Goal: Task Accomplishment & Management: Complete application form

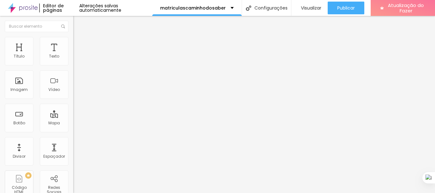
click at [73, 42] on li "Estilo" at bounding box center [109, 40] width 73 height 6
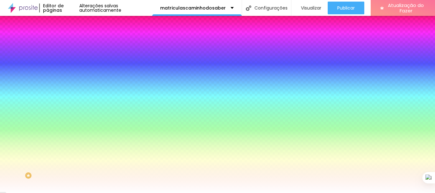
click at [77, 59] on font "Trocar imagem" at bounding box center [92, 55] width 31 height 5
click at [131, 193] on div "Subindo 0/0 arquivos" at bounding box center [217, 195] width 435 height 4
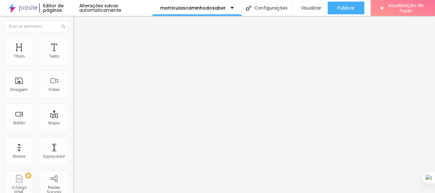
click at [73, 45] on ul "Conteúdo Estilo Avançado" at bounding box center [109, 40] width 73 height 19
click at [78, 22] on img "button" at bounding box center [80, 23] width 5 height 5
click at [77, 55] on font "Adicionar imagem" at bounding box center [95, 51] width 37 height 5
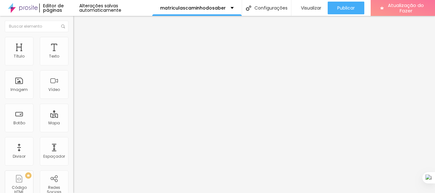
click at [73, 100] on font "Original" at bounding box center [80, 96] width 15 height 5
click at [73, 43] on li "Avançado" at bounding box center [109, 46] width 73 height 6
click at [73, 37] on li "Conteúdo" at bounding box center [109, 34] width 73 height 6
click at [73, 43] on li "Avançado" at bounding box center [109, 46] width 73 height 6
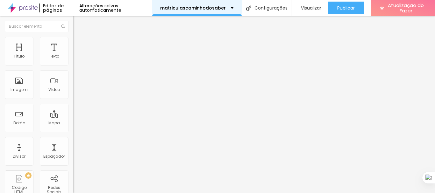
click at [225, 10] on div "matriculascaminhodosaber" at bounding box center [197, 8] width 90 height 16
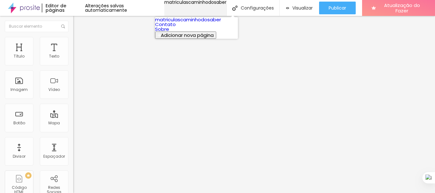
drag, startPoint x: 225, startPoint y: 10, endPoint x: 221, endPoint y: 11, distance: 3.9
click at [224, 4] on div "matriculascaminhodosaber" at bounding box center [195, 2] width 62 height 4
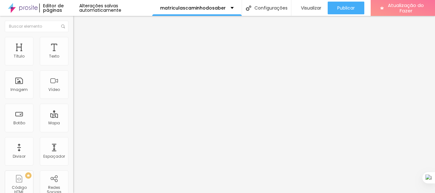
click at [73, 54] on font "Modo" at bounding box center [78, 51] width 11 height 5
click at [79, 45] on font "Avançado" at bounding box center [89, 47] width 21 height 5
type input "219"
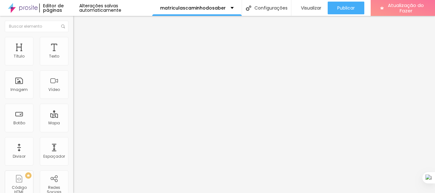
type input "93"
type input "68"
type input "56"
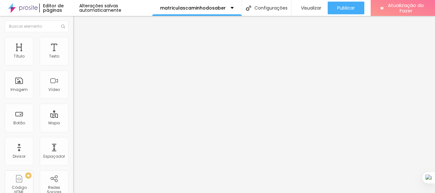
type input "56"
type input "50"
type input "37"
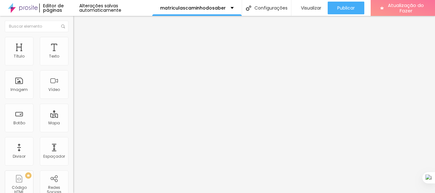
type input "19"
type input "0"
drag, startPoint x: 25, startPoint y: 75, endPoint x: 13, endPoint y: 76, distance: 12.1
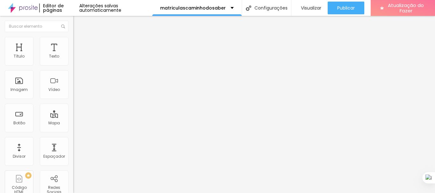
type input "0"
type input "5"
type input "10"
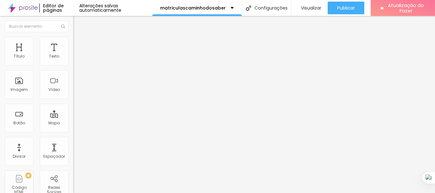
type input "10"
type input "15"
type input "20"
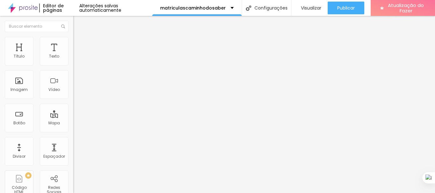
type input "15"
type input "10"
type input "5"
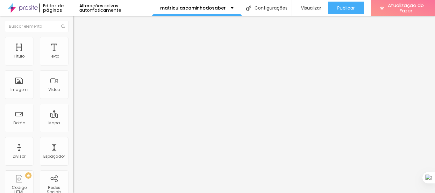
type input "5"
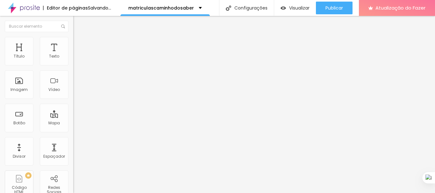
drag, startPoint x: 14, startPoint y: 61, endPoint x: 22, endPoint y: 62, distance: 8.1
type input "5"
click at [73, 124] on input "range" at bounding box center [93, 126] width 41 height 5
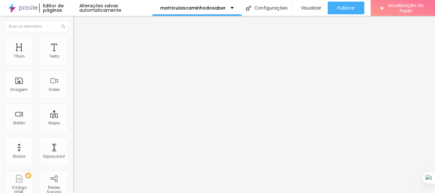
click at [79, 43] on font "Estilo" at bounding box center [84, 41] width 10 height 5
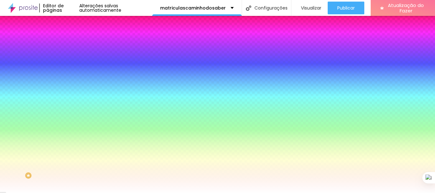
click at [73, 66] on font "Paralaxe" at bounding box center [81, 63] width 17 height 5
click at [79, 45] on font "Avançado" at bounding box center [89, 47] width 21 height 5
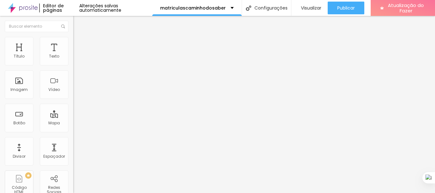
type input "0"
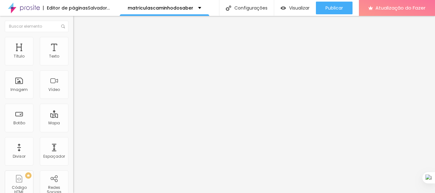
type input "5"
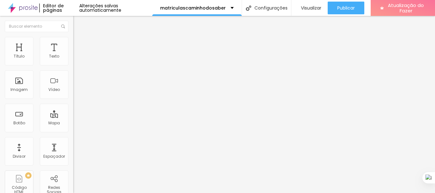
type input "10"
drag, startPoint x: 21, startPoint y: 62, endPoint x: 25, endPoint y: 63, distance: 3.9
click at [73, 124] on input "range" at bounding box center [93, 126] width 41 height 5
type input "5"
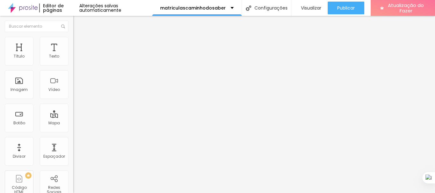
type input "5"
type input "0"
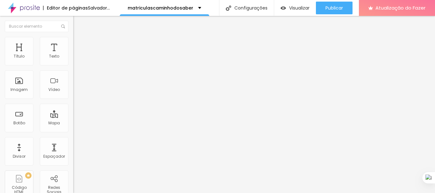
type input "10"
type input "20"
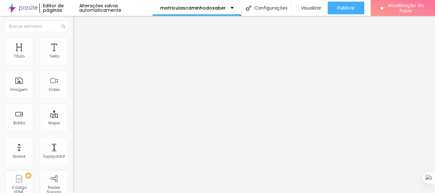
type input "25"
type input "20"
type input "15"
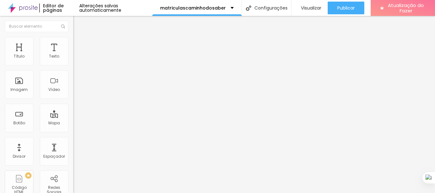
type input "15"
type input "10"
type input "5"
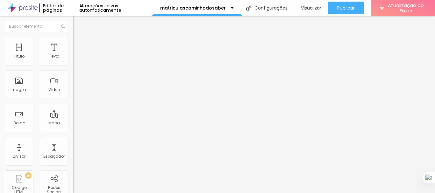
type input "5"
click at [73, 124] on input "range" at bounding box center [93, 126] width 41 height 5
click at [79, 38] on font "Conteúdo" at bounding box center [89, 34] width 20 height 5
click at [73, 58] on font "Encaixotado" at bounding box center [85, 55] width 25 height 5
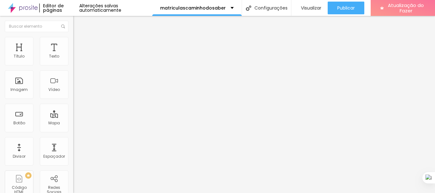
click at [73, 44] on ul "Conteúdo Estilo Avançado" at bounding box center [109, 40] width 73 height 19
click at [79, 43] on font "Estilo" at bounding box center [84, 41] width 10 height 5
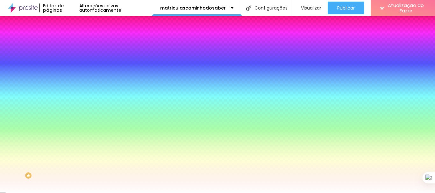
click at [78, 24] on img "button" at bounding box center [80, 23] width 5 height 5
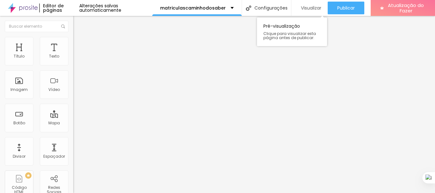
click at [311, 11] on font "Visualizar" at bounding box center [311, 8] width 20 height 6
click at [21, 87] on font "Imagem" at bounding box center [19, 89] width 17 height 5
click at [77, 55] on font "Adicionar imagem" at bounding box center [95, 51] width 37 height 5
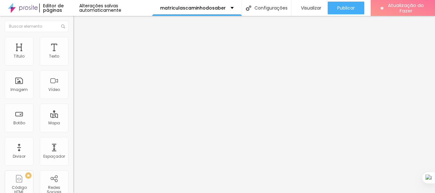
click at [73, 42] on li "Estilo" at bounding box center [109, 40] width 73 height 6
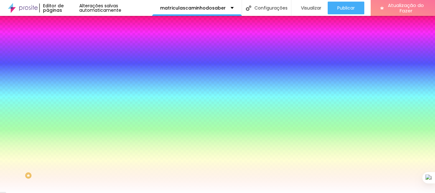
click at [73, 87] on div at bounding box center [109, 87] width 73 height 0
click at [57, 164] on div at bounding box center [217, 96] width 435 height 193
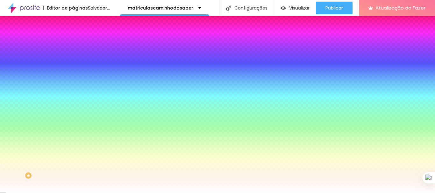
click at [50, 125] on div at bounding box center [217, 96] width 435 height 193
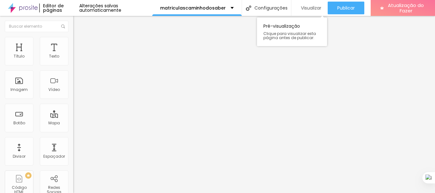
click at [313, 6] on font "Visualizar" at bounding box center [311, 8] width 20 height 6
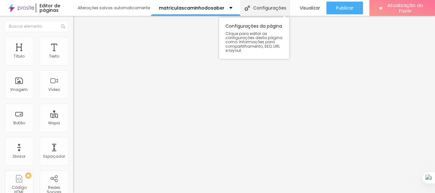
click at [249, 9] on div "Configurações" at bounding box center [264, 8] width 49 height 16
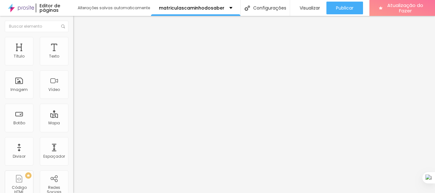
click at [77, 62] on font "Contato" at bounding box center [85, 58] width 16 height 5
click at [73, 86] on div "Editar nulo Conteúdo Estilo Avançado Formulário Contato" at bounding box center [109, 104] width 73 height 177
click at [73, 69] on div "Formulário Contato" at bounding box center [109, 59] width 73 height 19
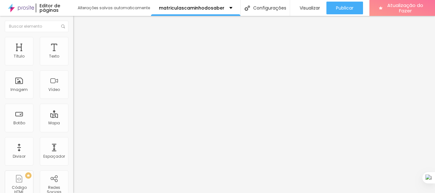
click at [73, 64] on div "Contato" at bounding box center [109, 59] width 73 height 11
click at [73, 64] on img at bounding box center [75, 66] width 4 height 4
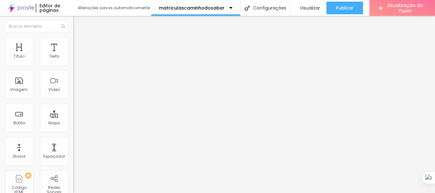
type input "N"
type input "NOME COMPLETO DO ALUNO"
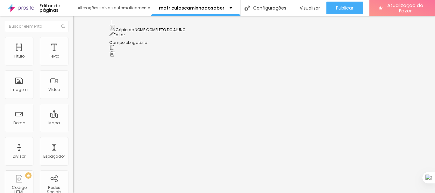
scroll to position [0, 0]
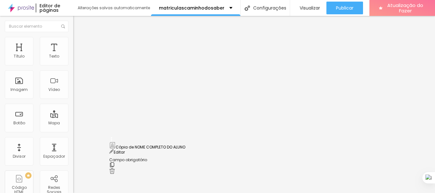
drag, startPoint x: 111, startPoint y: 126, endPoint x: 114, endPoint y: 148, distance: 22.1
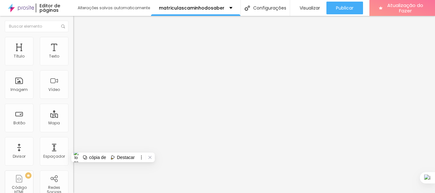
scroll to position [191, 0]
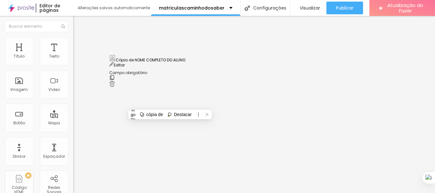
scroll to position [32, 0]
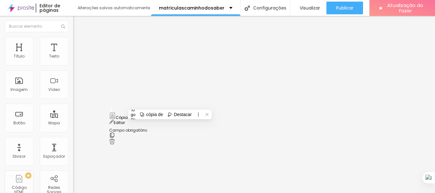
drag, startPoint x: 208, startPoint y: 109, endPoint x: 104, endPoint y: 108, distance: 103.8
type input "NOME COMPLETO [PERSON_NAME] OU RESPONSÁVEL"
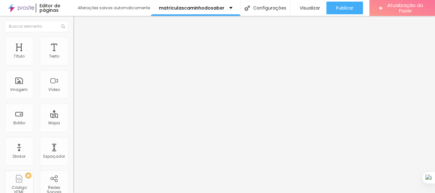
scroll to position [220, 0]
drag, startPoint x: 139, startPoint y: 117, endPoint x: 100, endPoint y: 104, distance: 40.8
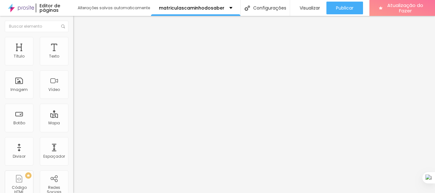
type input "DATA DE NASCIMENTO"
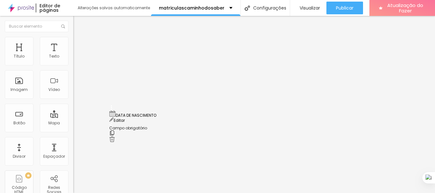
drag, startPoint x: 112, startPoint y: 95, endPoint x: 108, endPoint y: 117, distance: 22.4
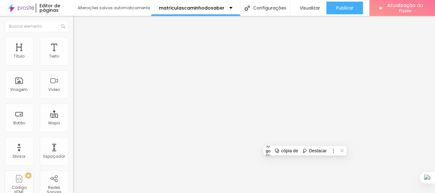
drag, startPoint x: 162, startPoint y: 135, endPoint x: 118, endPoint y: 131, distance: 44.5
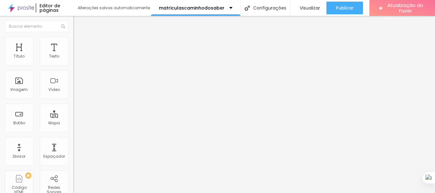
type input "SEXO"
drag, startPoint x: 150, startPoint y: 102, endPoint x: 95, endPoint y: 98, distance: 55.3
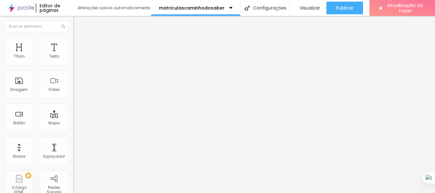
type input "MASCULINO"
drag, startPoint x: 147, startPoint y: 113, endPoint x: 111, endPoint y: 114, distance: 35.4
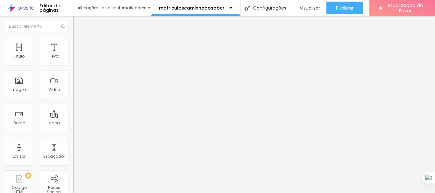
type input "FEMININO"
click at [73, 43] on li "Avançado" at bounding box center [109, 46] width 73 height 6
click at [73, 39] on img at bounding box center [76, 40] width 6 height 6
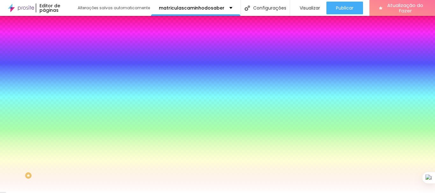
click at [73, 36] on img at bounding box center [76, 34] width 6 height 6
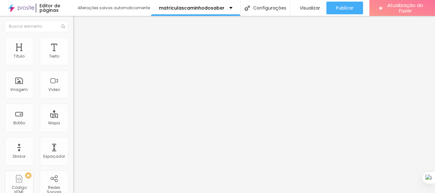
click at [77, 62] on div "Contato" at bounding box center [109, 59] width 65 height 6
click at [73, 64] on img at bounding box center [75, 66] width 4 height 4
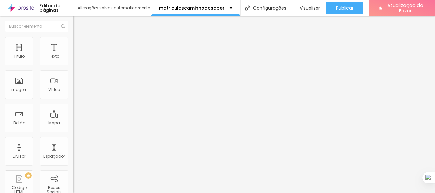
scroll to position [287, 0]
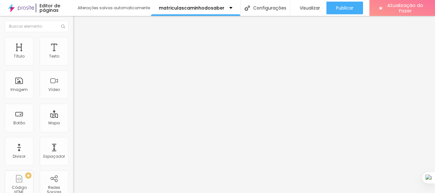
drag, startPoint x: 138, startPoint y: 100, endPoint x: 121, endPoint y: 99, distance: 16.6
type input "SEXO"
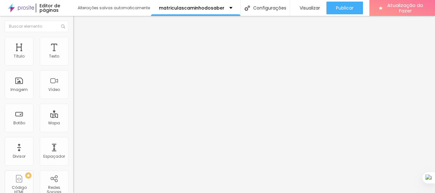
drag, startPoint x: 164, startPoint y: 68, endPoint x: 111, endPoint y: 68, distance: 52.9
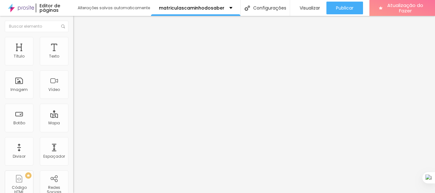
type input "SEXO"
drag, startPoint x: 137, startPoint y: 99, endPoint x: 153, endPoint y: 100, distance: 15.3
type input "MASCULINO"
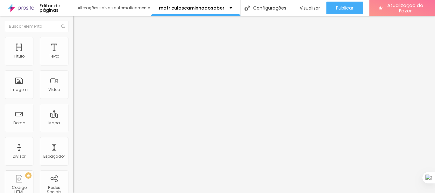
drag, startPoint x: 154, startPoint y: 114, endPoint x: 137, endPoint y: 113, distance: 16.3
type input "FEMININO"
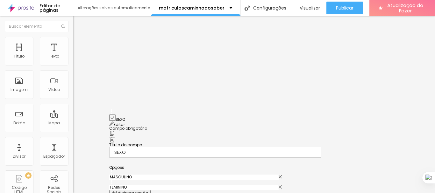
scroll to position [106, 0]
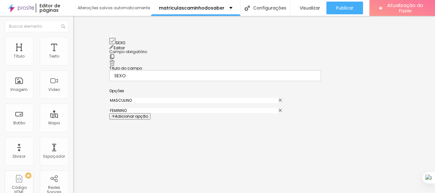
drag, startPoint x: 111, startPoint y: 63, endPoint x: 129, endPoint y: 61, distance: 17.9
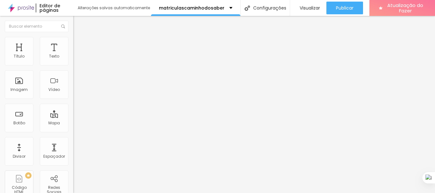
drag, startPoint x: 138, startPoint y: 129, endPoint x: 115, endPoint y: 129, distance: 22.3
type input "CPF"
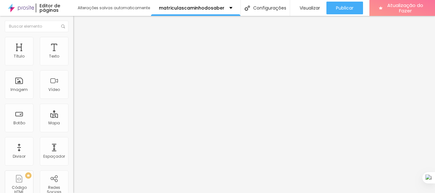
drag, startPoint x: 206, startPoint y: 104, endPoint x: 192, endPoint y: 78, distance: 29.6
drag, startPoint x: 111, startPoint y: 103, endPoint x: 112, endPoint y: 114, distance: 11.9
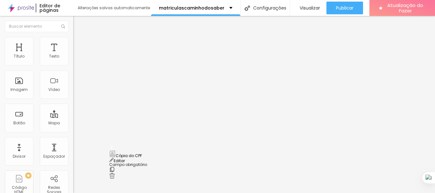
scroll to position [128, 0]
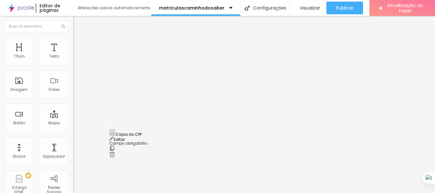
drag, startPoint x: 112, startPoint y: 82, endPoint x: 121, endPoint y: 134, distance: 52.7
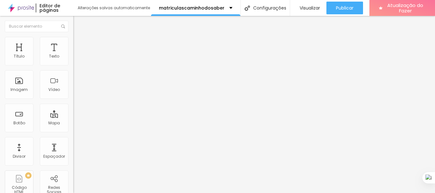
scroll to position [161, 0]
drag, startPoint x: 207, startPoint y: 119, endPoint x: 95, endPoint y: 111, distance: 113.0
type input "ENDEREÇO"
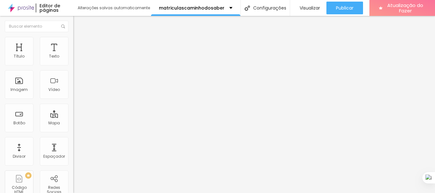
drag, startPoint x: 155, startPoint y: 86, endPoint x: 109, endPoint y: 86, distance: 46.5
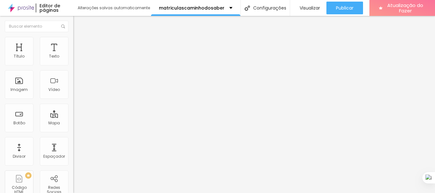
type input "R"
type input "LUGADOURO"
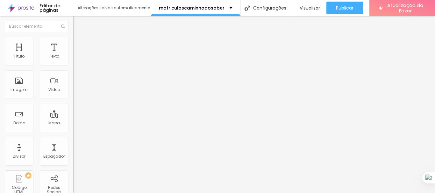
drag, startPoint x: 151, startPoint y: 88, endPoint x: 111, endPoint y: 86, distance: 39.9
type input "RUA;AV;"
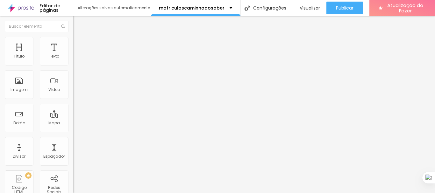
click at [304, 11] on font "Visualizar" at bounding box center [310, 8] width 20 height 6
